Goal: Information Seeking & Learning: Learn about a topic

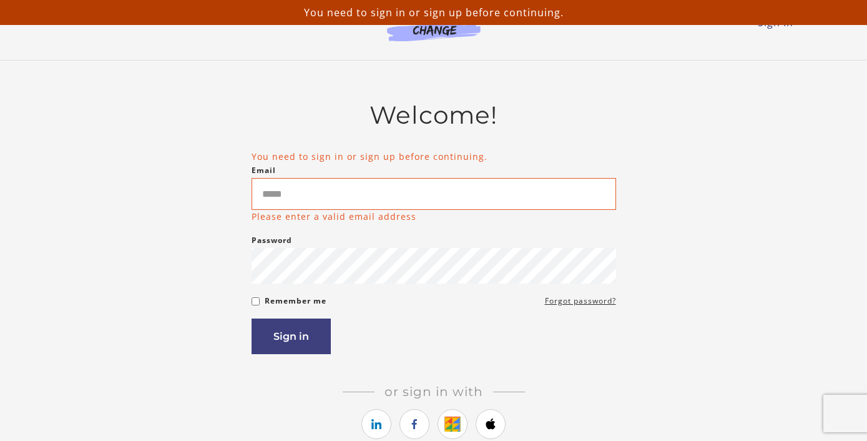
click at [270, 195] on input "Email" at bounding box center [433, 194] width 364 height 32
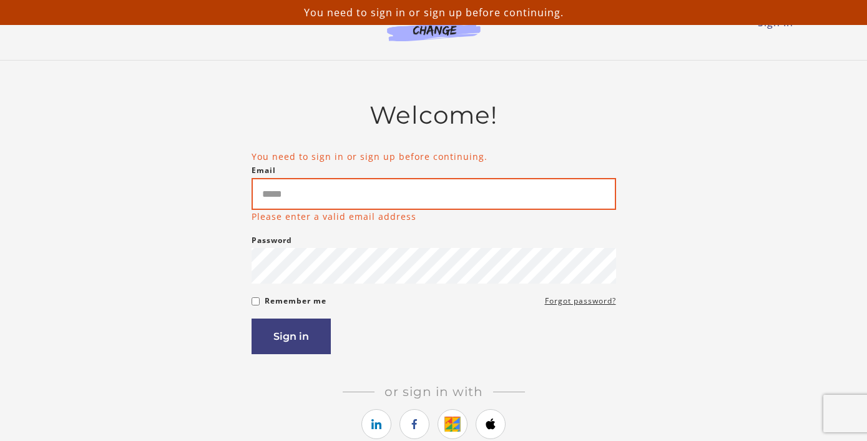
type input "**********"
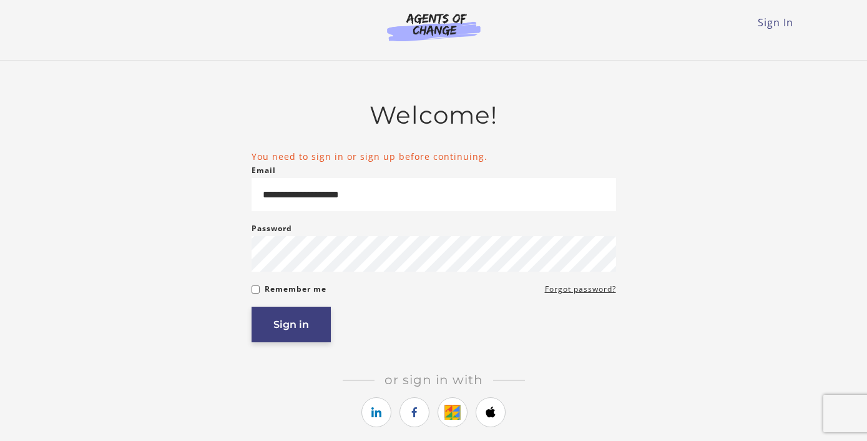
click at [299, 332] on button "Sign in" at bounding box center [290, 324] width 79 height 36
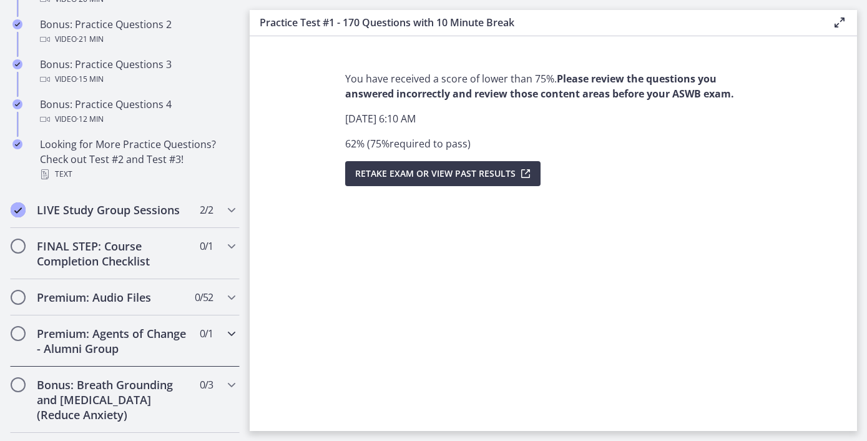
scroll to position [884, 0]
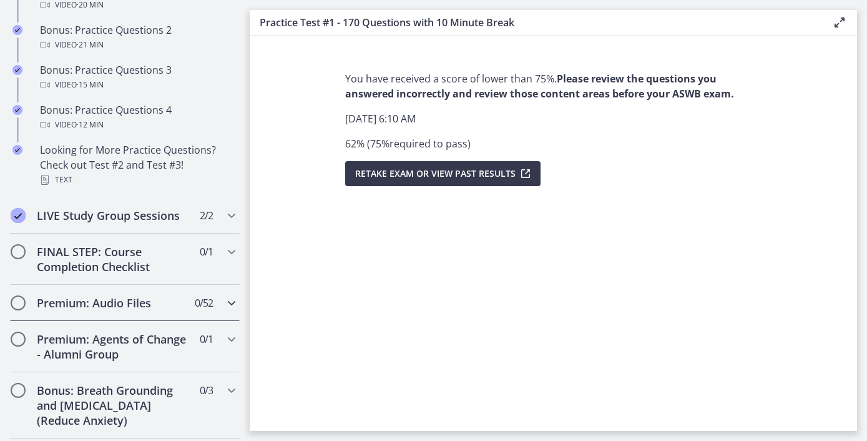
click at [197, 307] on span "0 / 52 Completed" at bounding box center [204, 302] width 18 height 15
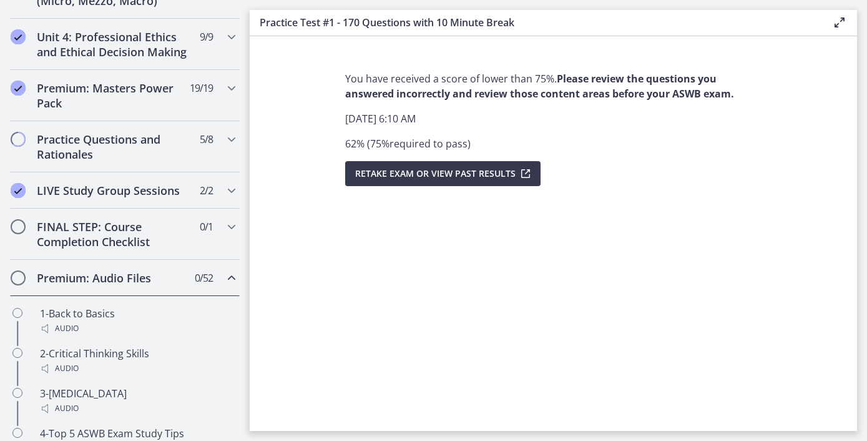
scroll to position [535, 0]
click at [228, 279] on icon "Chapters" at bounding box center [231, 277] width 15 height 15
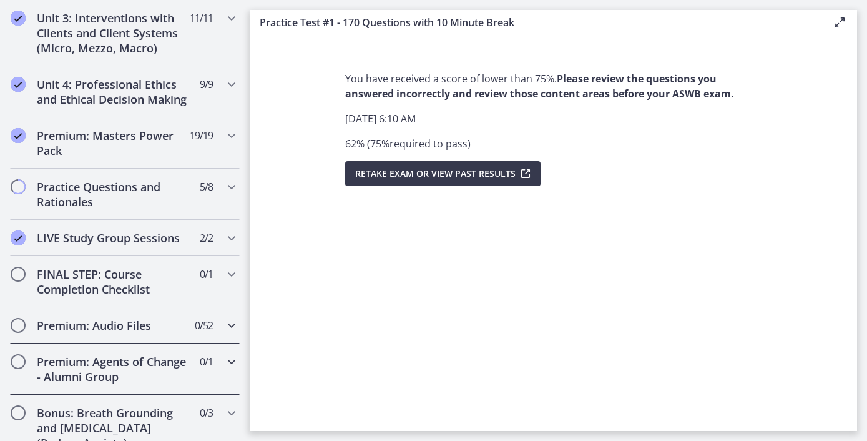
scroll to position [483, 0]
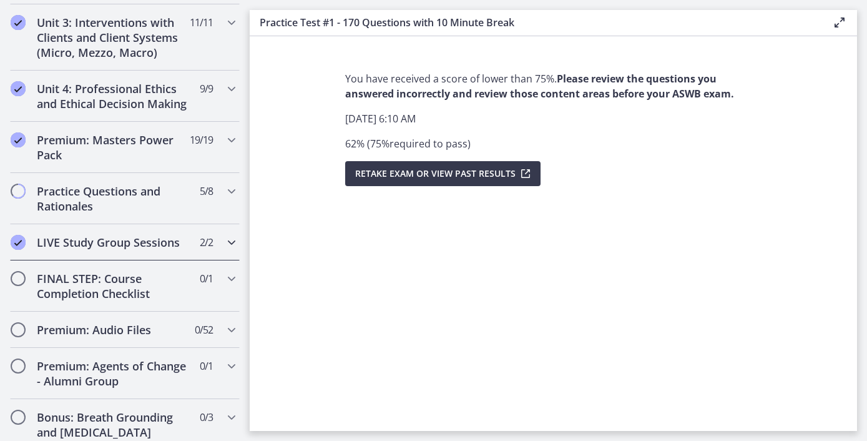
click at [172, 250] on div "LIVE Study Group Sessions 2 / 2 Completed" at bounding box center [125, 242] width 230 height 36
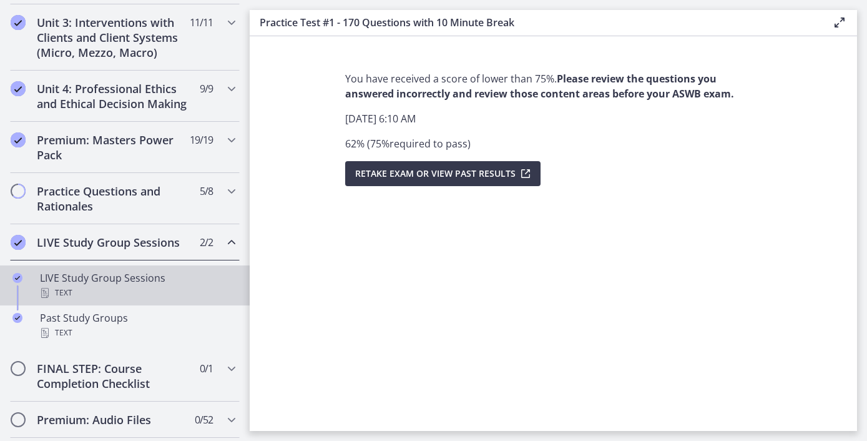
click at [139, 293] on div "Text" at bounding box center [137, 292] width 195 height 15
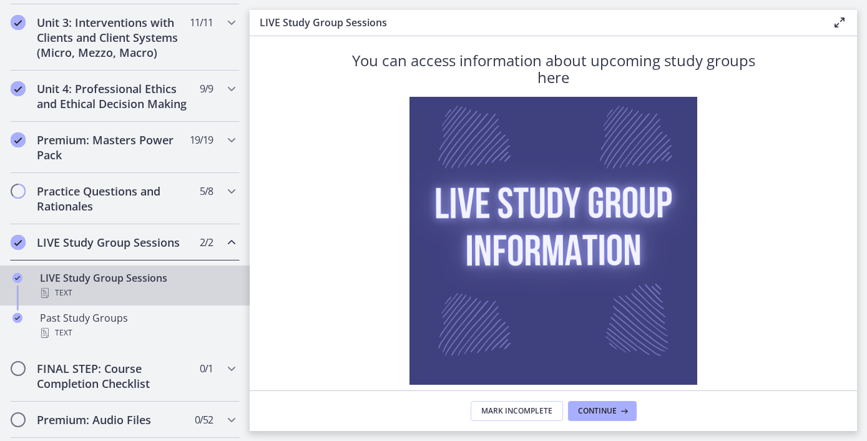
scroll to position [99, 0]
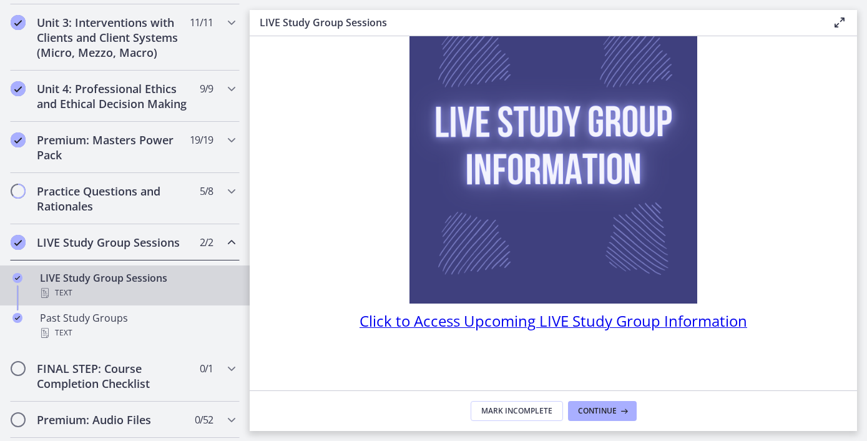
click at [533, 319] on span "Click to Access Upcoming LIVE Study Group Information" at bounding box center [553, 320] width 388 height 21
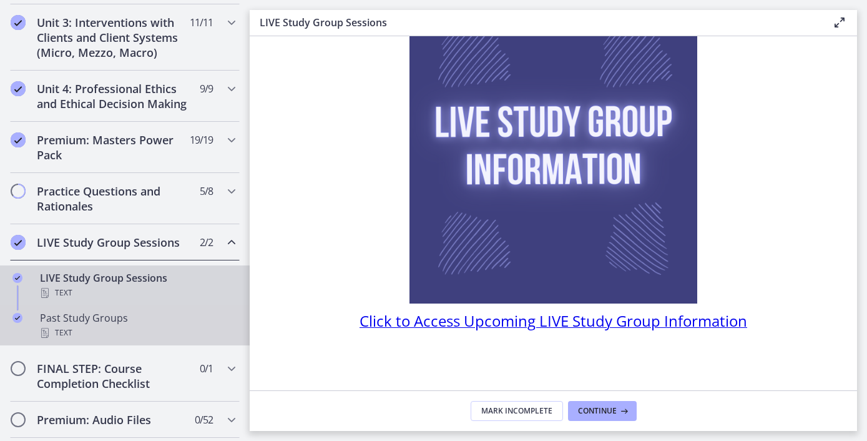
click at [135, 319] on div "Past Study Groups Text" at bounding box center [137, 325] width 195 height 30
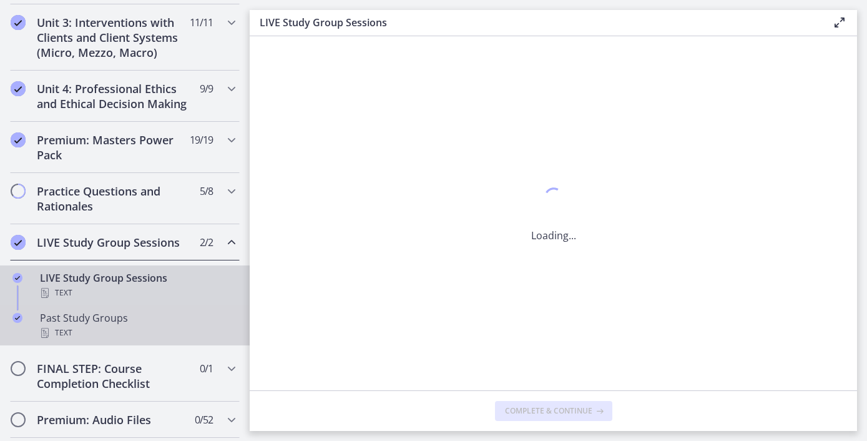
scroll to position [0, 0]
